Goal: Information Seeking & Learning: Learn about a topic

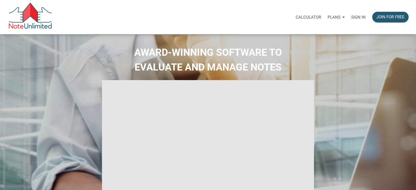
type input "Introduction to new features"
select select
click at [355, 16] on p "Sign in" at bounding box center [358, 17] width 15 height 5
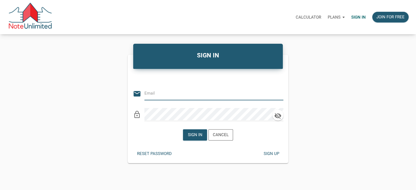
type input "taparrott727@gmail.com"
click at [195, 133] on div "Sign in" at bounding box center [195, 135] width 15 height 6
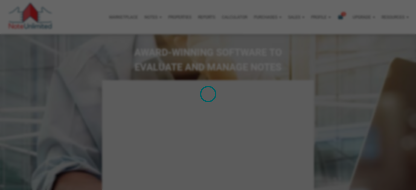
type input "Introduction to new features"
select select
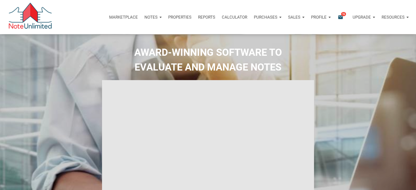
click at [268, 17] on p "Purchases" at bounding box center [266, 17] width 24 height 5
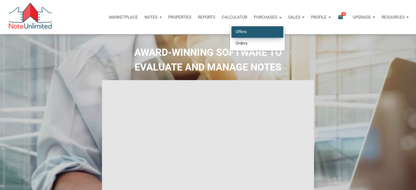
click at [259, 31] on link "Offers" at bounding box center [257, 31] width 52 height 11
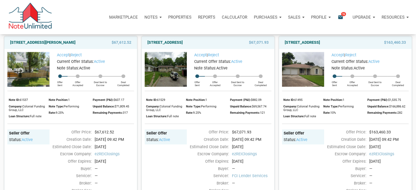
scroll to position [404, 0]
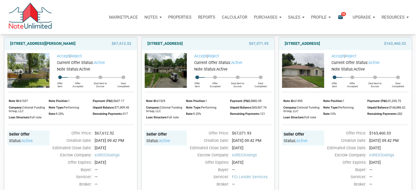
click at [301, 88] on img at bounding box center [303, 70] width 42 height 35
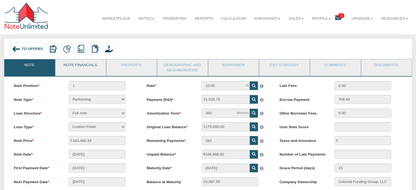
click at [90, 65] on link "Note Financials" at bounding box center [81, 66] width 50 height 14
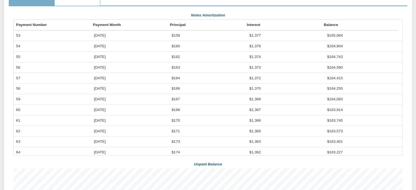
scroll to position [137, 0]
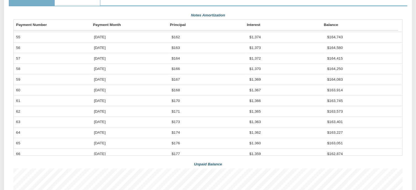
click at [213, 169] on div "Unpaid Balance" at bounding box center [208, 164] width 130 height 8
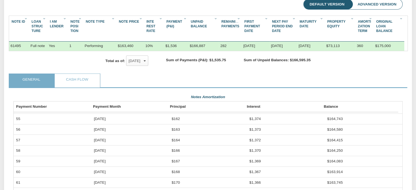
scroll to position [82, 0]
click at [81, 84] on link "Cash Flow" at bounding box center [77, 81] width 45 height 14
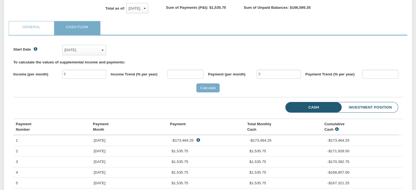
scroll to position [137, 0]
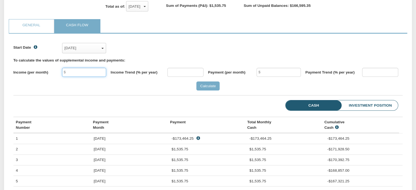
click at [70, 77] on input "text" at bounding box center [84, 72] width 44 height 9
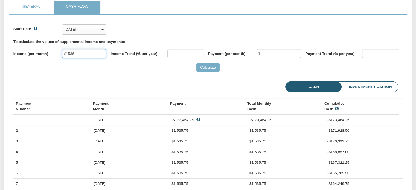
scroll to position [164, 0]
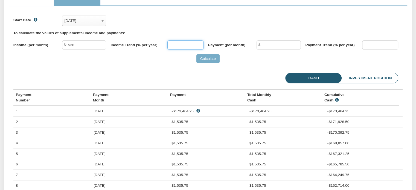
type input "1,536.00"
click at [178, 50] on input "text" at bounding box center [185, 44] width 36 height 9
type input "10.00"
click at [268, 49] on input "text" at bounding box center [279, 44] width 44 height 9
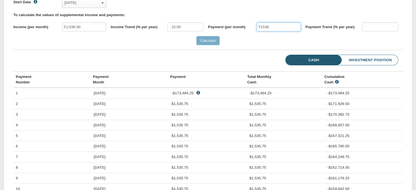
scroll to position [192, 0]
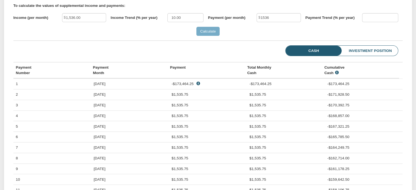
type input "1,536.00"
click at [206, 33] on input "Calculate" at bounding box center [208, 31] width 24 height 9
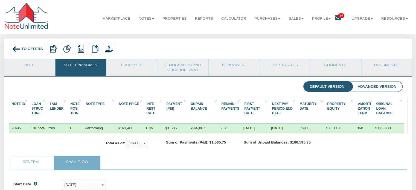
scroll to position [0, 0]
click at [133, 66] on link "Property" at bounding box center [131, 66] width 50 height 14
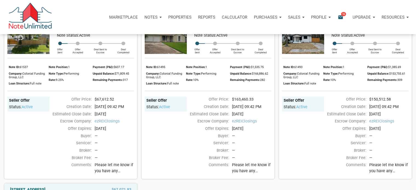
scroll to position [410, 0]
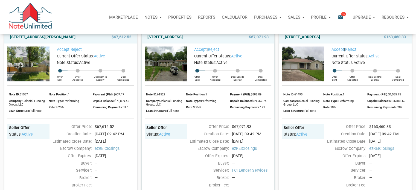
click at [174, 81] on img at bounding box center [166, 64] width 42 height 35
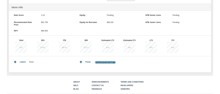
scroll to position [219, 0]
